Goal: Information Seeking & Learning: Learn about a topic

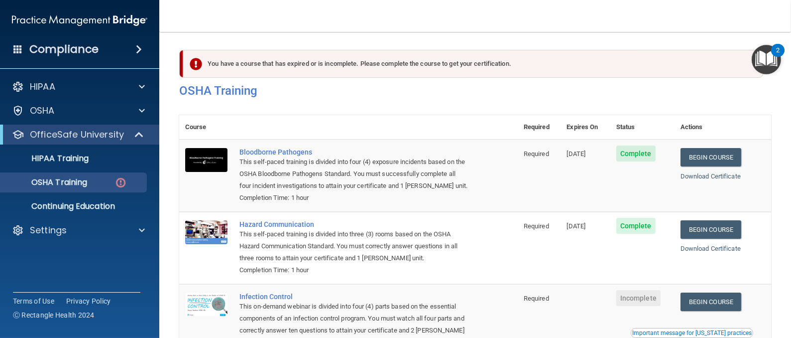
scroll to position [154, 0]
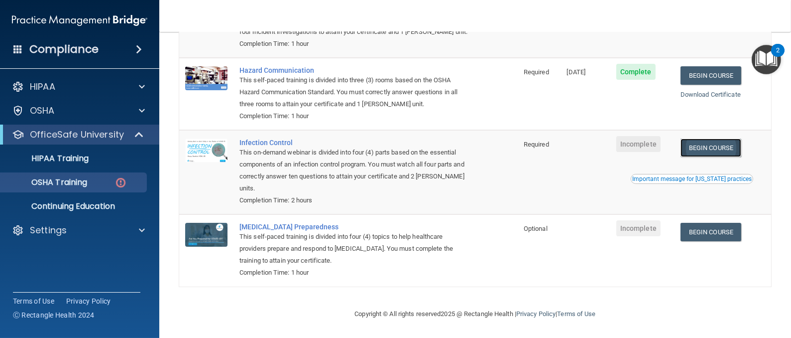
click at [710, 150] on link "Begin Course" at bounding box center [711, 147] width 61 height 18
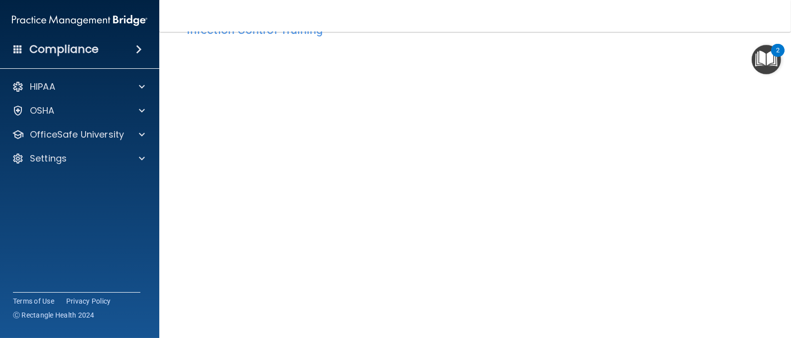
scroll to position [14, 0]
